Goal: Find specific page/section: Locate a particular part of the current website

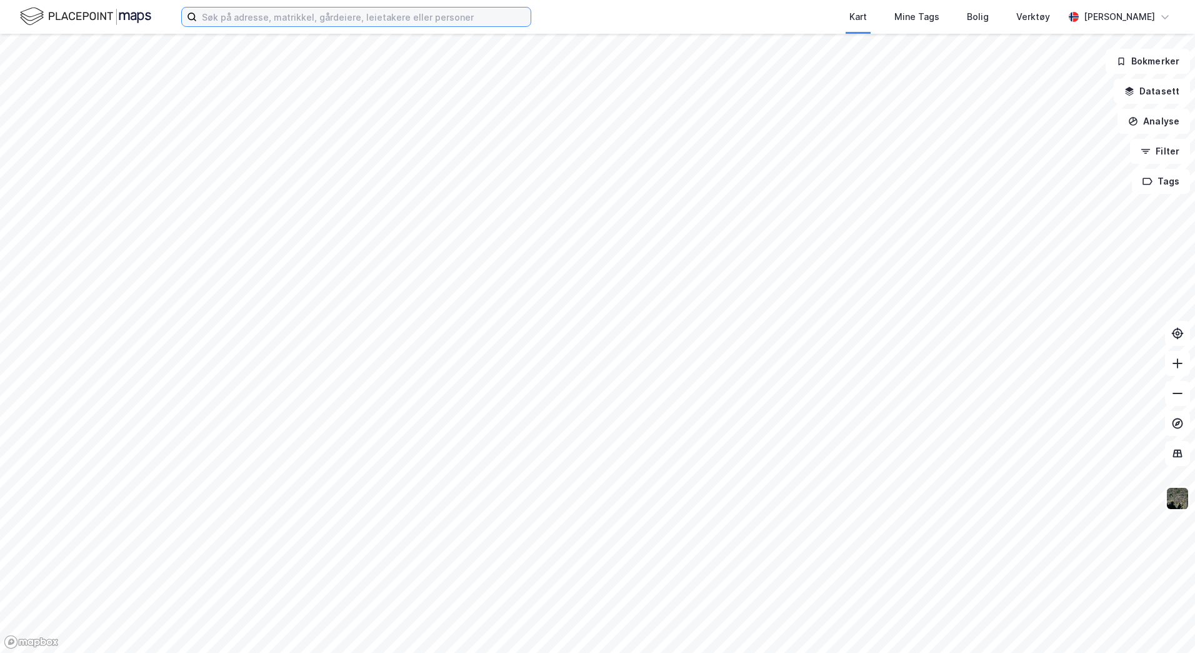
click at [238, 26] on input at bounding box center [364, 17] width 334 height 19
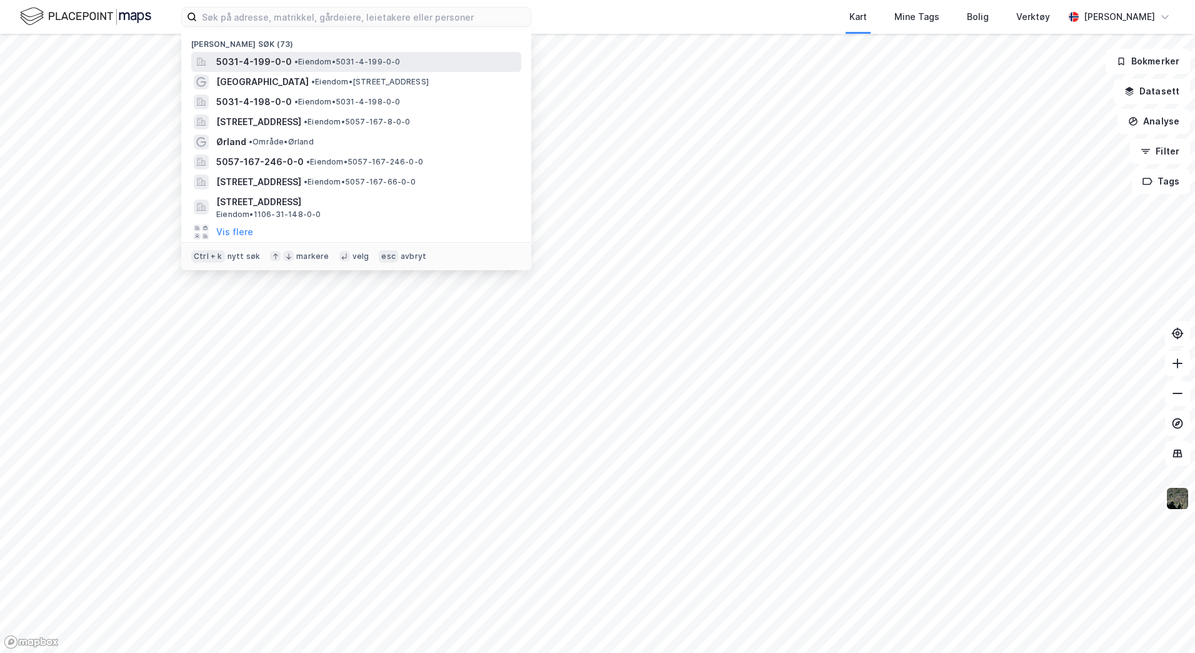
click at [264, 54] on div "5031-4-199-0-0 • Eiendom • 5031-4-199-0-0" at bounding box center [356, 62] width 330 height 20
